Goal: Information Seeking & Learning: Learn about a topic

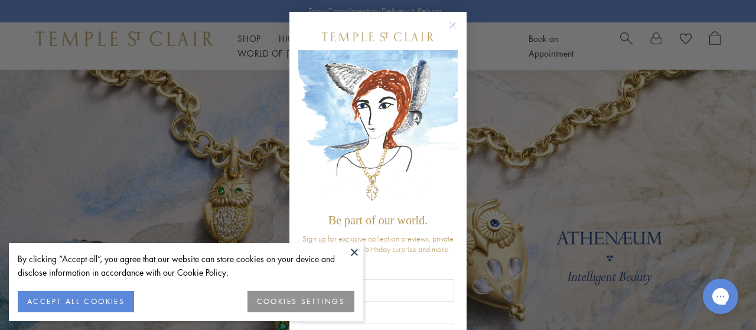
click at [451, 22] on circle "Close dialog" at bounding box center [453, 25] width 14 height 14
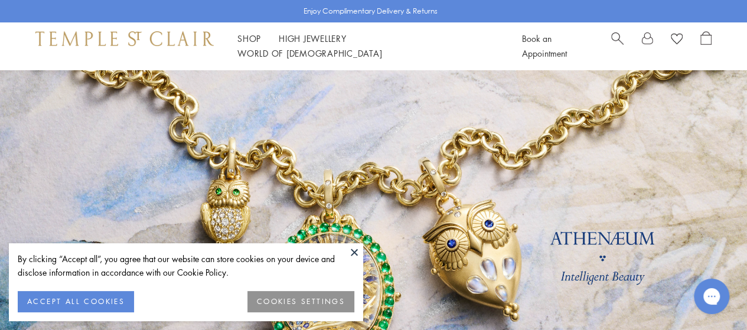
click at [353, 251] on button at bounding box center [354, 252] width 18 height 18
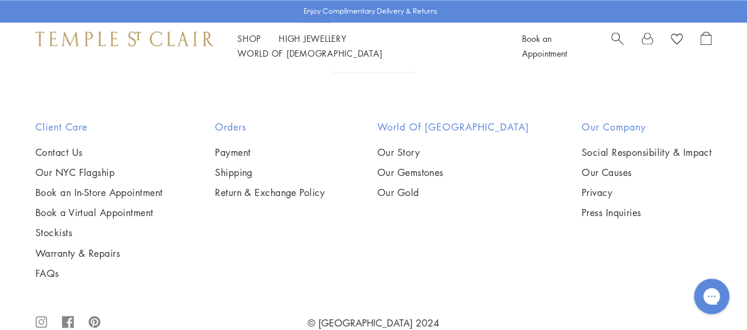
scroll to position [3109, 0]
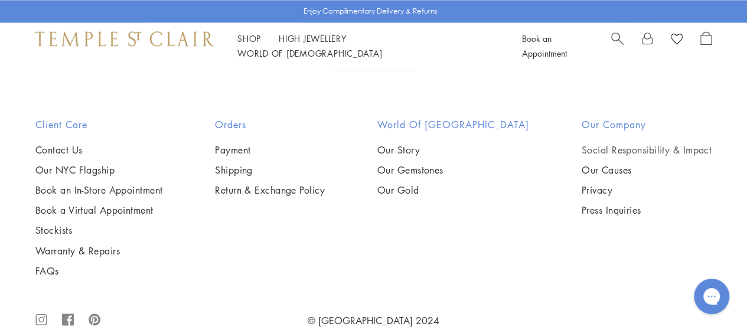
click at [621, 143] on link "Social Responsibility & Impact" at bounding box center [647, 149] width 130 height 13
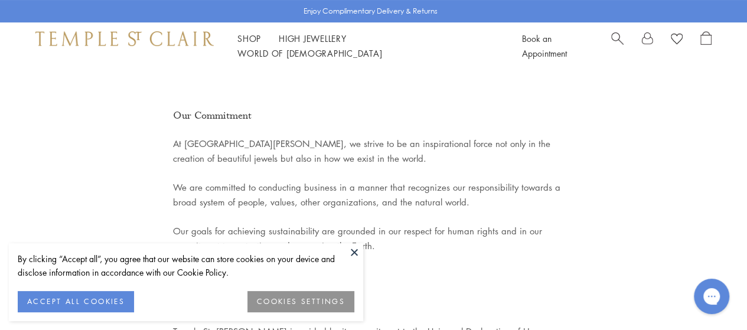
scroll to position [117, 0]
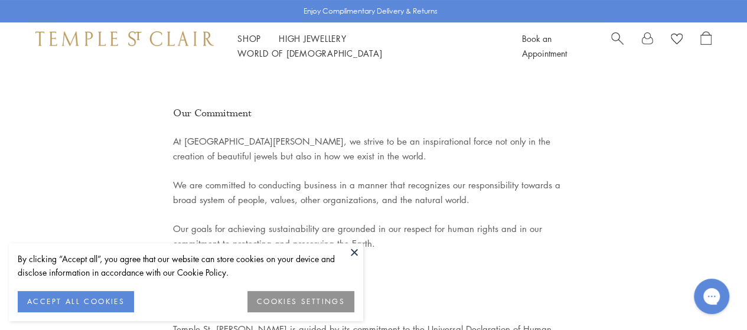
click at [352, 252] on button at bounding box center [354, 252] width 18 height 18
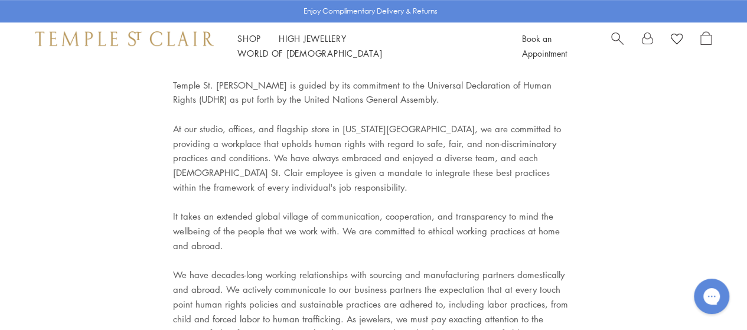
scroll to position [361, 0]
